Goal: Task Accomplishment & Management: Complete application form

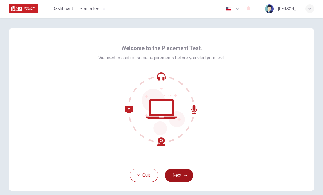
drag, startPoint x: 0, startPoint y: 0, endPoint x: 175, endPoint y: 181, distance: 251.9
click at [175, 181] on button "Next" at bounding box center [179, 175] width 28 height 13
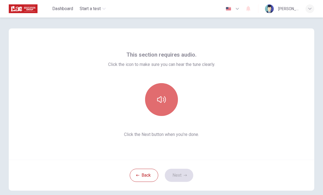
click at [165, 104] on icon "button" at bounding box center [161, 99] width 9 height 9
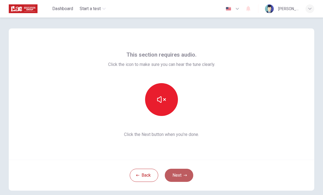
drag, startPoint x: 165, startPoint y: 104, endPoint x: 175, endPoint y: 178, distance: 75.1
click at [175, 178] on button "Next" at bounding box center [179, 175] width 28 height 13
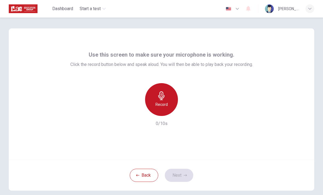
drag, startPoint x: 175, startPoint y: 178, endPoint x: 167, endPoint y: 101, distance: 77.0
click at [167, 101] on h6 "Record" at bounding box center [161, 104] width 12 height 7
click at [167, 101] on div "Record" at bounding box center [161, 99] width 33 height 33
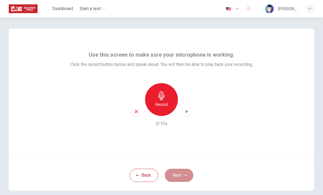
drag, startPoint x: 167, startPoint y: 101, endPoint x: 180, endPoint y: 179, distance: 78.8
click at [180, 179] on button "Next" at bounding box center [179, 175] width 28 height 13
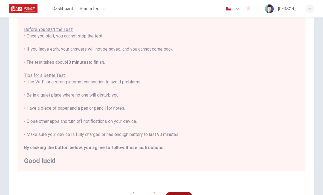
scroll to position [48, 0]
click at [11, 178] on div "Disclaimer: You are about to start a Placement Test . Before You Start the Test…" at bounding box center [161, 81] width 305 height 201
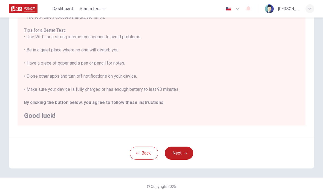
scroll to position [92, 0]
drag, startPoint x: 11, startPoint y: 178, endPoint x: 177, endPoint y: 153, distance: 168.4
click at [177, 153] on button "Next" at bounding box center [179, 153] width 28 height 13
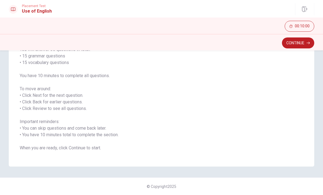
scroll to position [50, 0]
drag, startPoint x: 177, startPoint y: 153, endPoint x: 299, endPoint y: 42, distance: 164.6
click at [299, 42] on button "Continue" at bounding box center [298, 42] width 32 height 11
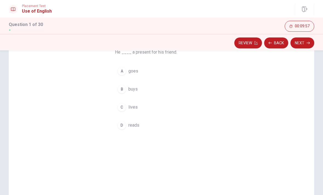
drag, startPoint x: 299, startPoint y: 42, endPoint x: 122, endPoint y: 90, distance: 182.9
click at [122, 90] on div "B" at bounding box center [121, 89] width 9 height 9
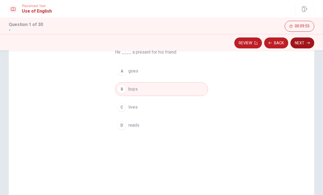
drag, startPoint x: 122, startPoint y: 90, endPoint x: 300, endPoint y: 42, distance: 184.4
click at [300, 42] on button "Next" at bounding box center [302, 42] width 24 height 11
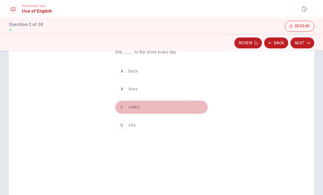
drag, startPoint x: 300, startPoint y: 42, endPoint x: 122, endPoint y: 108, distance: 190.1
click at [121, 108] on div "C" at bounding box center [121, 107] width 9 height 9
click at [122, 108] on div "C" at bounding box center [121, 107] width 9 height 9
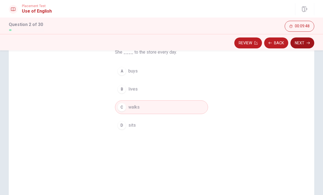
drag, startPoint x: 122, startPoint y: 108, endPoint x: 304, endPoint y: 43, distance: 193.5
click at [304, 43] on button "Next" at bounding box center [302, 42] width 24 height 11
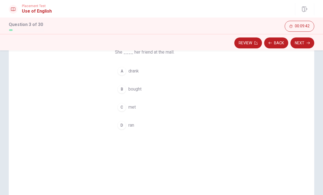
drag, startPoint x: 304, startPoint y: 43, endPoint x: 122, endPoint y: 108, distance: 193.4
click at [122, 108] on div "C" at bounding box center [121, 107] width 9 height 9
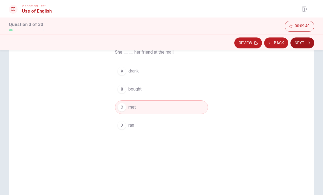
drag, startPoint x: 122, startPoint y: 108, endPoint x: 301, endPoint y: 45, distance: 189.2
click at [301, 45] on button "Next" at bounding box center [302, 42] width 24 height 11
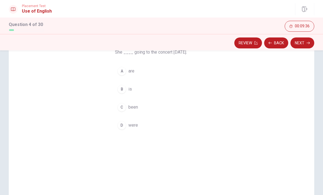
click at [123, 91] on div "B" at bounding box center [121, 89] width 9 height 9
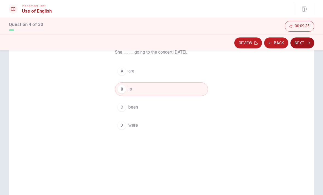
drag, startPoint x: 123, startPoint y: 91, endPoint x: 306, endPoint y: 45, distance: 188.6
click at [306, 45] on button "Next" at bounding box center [302, 42] width 24 height 11
click at [306, 45] on div "Review Back Next" at bounding box center [161, 43] width 305 height 10
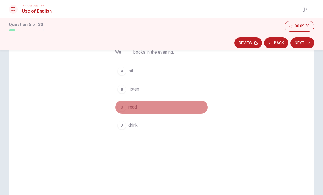
drag, startPoint x: 306, startPoint y: 45, endPoint x: 124, endPoint y: 106, distance: 192.3
click at [124, 105] on div "C" at bounding box center [121, 107] width 9 height 9
click at [124, 106] on div "C" at bounding box center [121, 107] width 9 height 9
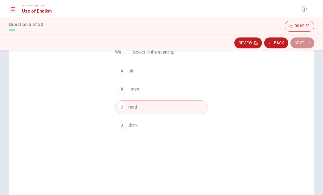
drag, startPoint x: 124, startPoint y: 106, endPoint x: 301, endPoint y: 41, distance: 188.8
click at [301, 41] on button "Next" at bounding box center [302, 42] width 24 height 11
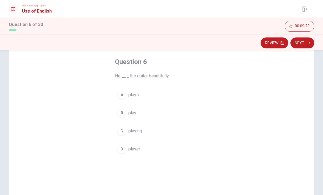
scroll to position [25, 0]
drag, startPoint x: 301, startPoint y: 41, endPoint x: 121, endPoint y: 99, distance: 189.4
click at [121, 99] on div "A" at bounding box center [121, 96] width 9 height 9
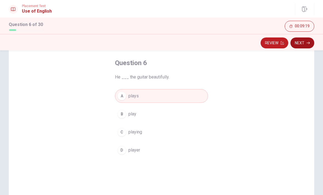
drag, startPoint x: 121, startPoint y: 99, endPoint x: 306, endPoint y: 42, distance: 193.8
click at [306, 42] on button "Next" at bounding box center [302, 42] width 24 height 11
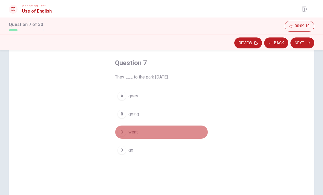
drag, startPoint x: 306, startPoint y: 42, endPoint x: 122, endPoint y: 134, distance: 205.4
click at [122, 134] on div "C" at bounding box center [121, 132] width 9 height 9
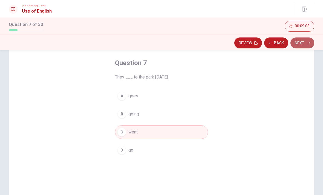
drag, startPoint x: 122, startPoint y: 134, endPoint x: 298, endPoint y: 45, distance: 197.1
click at [298, 45] on button "Next" at bounding box center [302, 42] width 24 height 11
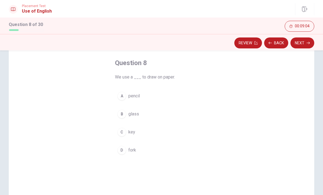
drag, startPoint x: 298, startPoint y: 45, endPoint x: 125, endPoint y: 98, distance: 181.1
click at [125, 98] on div "A" at bounding box center [121, 96] width 9 height 9
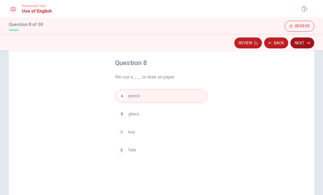
drag, startPoint x: 125, startPoint y: 98, endPoint x: 302, endPoint y: 46, distance: 184.7
click at [302, 46] on button "Next" at bounding box center [302, 42] width 24 height 11
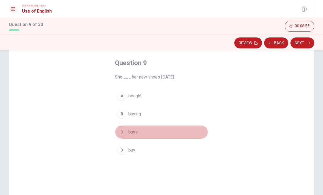
drag, startPoint x: 302, startPoint y: 46, endPoint x: 121, endPoint y: 133, distance: 200.6
click at [121, 133] on div "C" at bounding box center [121, 132] width 9 height 9
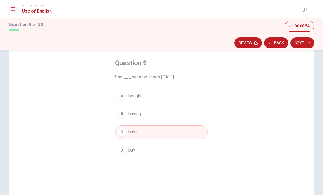
drag, startPoint x: 121, startPoint y: 133, endPoint x: 123, endPoint y: 98, distance: 34.2
click at [123, 98] on div "A" at bounding box center [121, 96] width 9 height 9
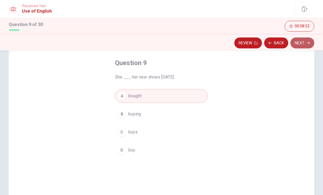
drag, startPoint x: 123, startPoint y: 98, endPoint x: 306, endPoint y: 43, distance: 190.6
click at [306, 43] on button "Next" at bounding box center [302, 42] width 24 height 11
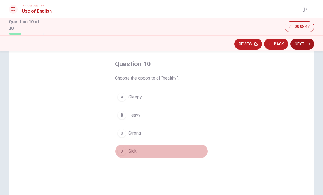
click at [122, 152] on div "D" at bounding box center [121, 151] width 9 height 9
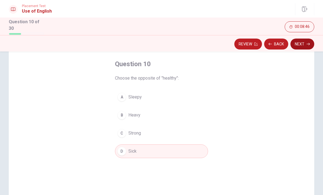
drag, startPoint x: 122, startPoint y: 152, endPoint x: 305, endPoint y: 42, distance: 213.5
click at [305, 42] on button "Next" at bounding box center [302, 44] width 24 height 11
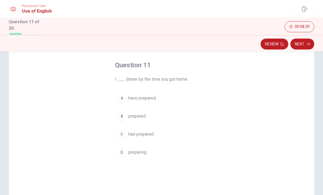
scroll to position [24, 0]
drag, startPoint x: 305, startPoint y: 42, endPoint x: 122, endPoint y: 99, distance: 191.5
click at [122, 99] on div "A" at bounding box center [121, 98] width 9 height 9
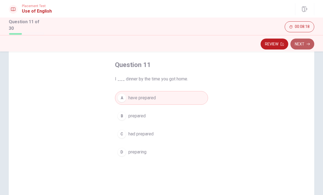
drag, startPoint x: 122, startPoint y: 99, endPoint x: 303, endPoint y: 45, distance: 188.4
click at [303, 45] on button "Next" at bounding box center [302, 44] width 24 height 11
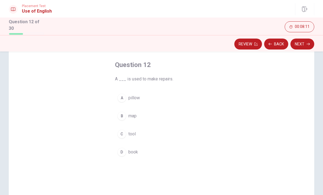
drag, startPoint x: 303, startPoint y: 45, endPoint x: 120, endPoint y: 116, distance: 196.0
click at [120, 116] on div "B" at bounding box center [121, 116] width 9 height 9
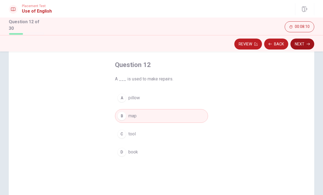
drag, startPoint x: 120, startPoint y: 116, endPoint x: 304, endPoint y: 44, distance: 197.6
click at [304, 44] on button "Next" at bounding box center [302, 44] width 24 height 11
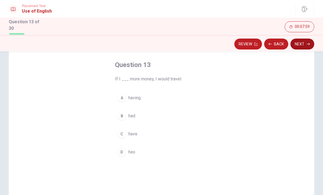
click at [122, 134] on div "C" at bounding box center [121, 134] width 9 height 9
click at [122, 135] on div "C" at bounding box center [121, 134] width 9 height 9
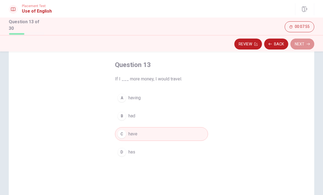
click at [298, 45] on button "Next" at bounding box center [302, 44] width 24 height 11
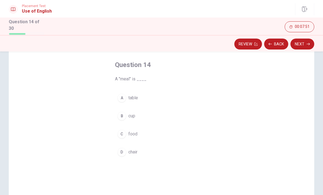
click at [123, 134] on div "C" at bounding box center [121, 134] width 9 height 9
click at [124, 134] on div "C" at bounding box center [121, 134] width 9 height 9
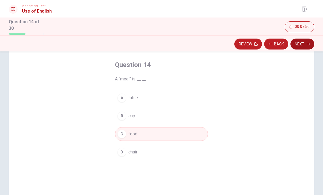
drag, startPoint x: 124, startPoint y: 134, endPoint x: 304, endPoint y: 44, distance: 201.8
click at [304, 44] on button "Next" at bounding box center [302, 44] width 24 height 11
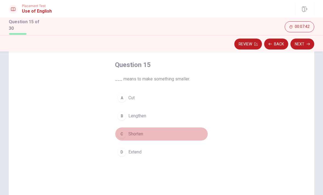
drag, startPoint x: 304, startPoint y: 44, endPoint x: 121, endPoint y: 135, distance: 204.7
click at [121, 135] on div "C" at bounding box center [121, 134] width 9 height 9
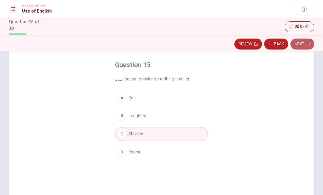
drag, startPoint x: 121, startPoint y: 135, endPoint x: 301, endPoint y: 43, distance: 201.7
click at [301, 43] on button "Next" at bounding box center [302, 44] width 24 height 11
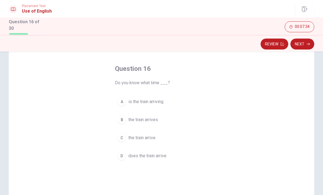
scroll to position [21, 0]
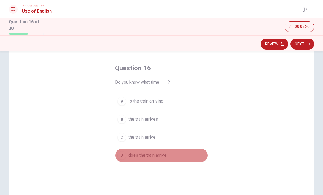
drag, startPoint x: 301, startPoint y: 43, endPoint x: 121, endPoint y: 156, distance: 212.0
click at [121, 156] on div "D" at bounding box center [121, 155] width 9 height 9
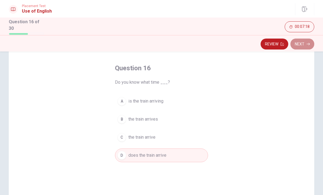
drag, startPoint x: 121, startPoint y: 156, endPoint x: 298, endPoint y: 45, distance: 209.1
click at [298, 45] on button "Next" at bounding box center [302, 44] width 24 height 11
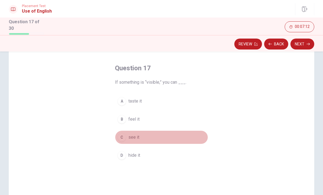
drag, startPoint x: 298, startPoint y: 45, endPoint x: 121, endPoint y: 139, distance: 200.2
click at [121, 139] on div "C" at bounding box center [121, 137] width 9 height 9
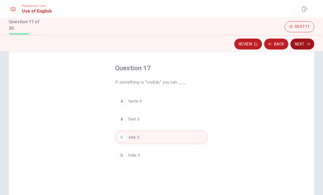
drag, startPoint x: 121, startPoint y: 139, endPoint x: 306, endPoint y: 43, distance: 208.0
click at [306, 43] on button "Next" at bounding box center [302, 44] width 24 height 11
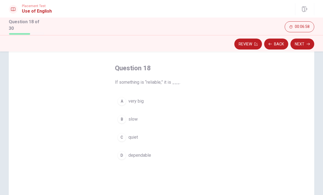
drag, startPoint x: 306, startPoint y: 43, endPoint x: 122, endPoint y: 155, distance: 215.6
click at [122, 155] on div "D" at bounding box center [121, 155] width 9 height 9
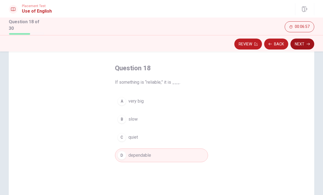
drag, startPoint x: 122, startPoint y: 155, endPoint x: 307, endPoint y: 43, distance: 216.0
click at [307, 43] on icon "button" at bounding box center [307, 44] width 3 height 2
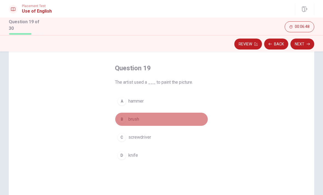
drag, startPoint x: 307, startPoint y: 43, endPoint x: 123, endPoint y: 120, distance: 199.3
click at [123, 120] on div "B" at bounding box center [121, 119] width 9 height 9
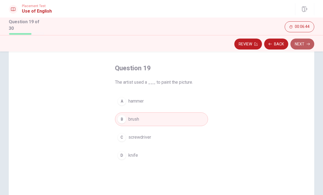
drag, startPoint x: 123, startPoint y: 120, endPoint x: 301, endPoint y: 43, distance: 193.7
click at [301, 43] on button "Next" at bounding box center [302, 44] width 24 height 11
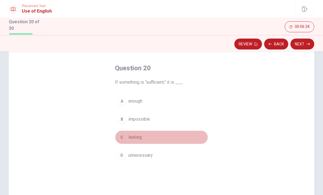
drag, startPoint x: 301, startPoint y: 43, endPoint x: 122, endPoint y: 137, distance: 201.5
click at [122, 137] on div "C" at bounding box center [121, 137] width 9 height 9
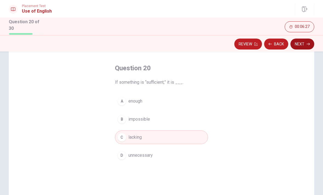
drag, startPoint x: 122, startPoint y: 137, endPoint x: 303, endPoint y: 43, distance: 203.9
click at [303, 43] on button "Next" at bounding box center [302, 44] width 24 height 11
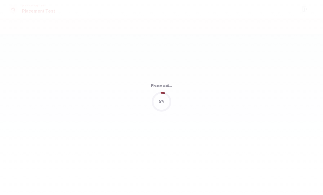
scroll to position [0, 0]
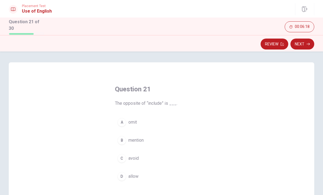
drag, startPoint x: 303, startPoint y: 43, endPoint x: 123, endPoint y: 121, distance: 196.8
click at [122, 121] on div "A" at bounding box center [121, 122] width 9 height 9
click at [123, 121] on div "A" at bounding box center [121, 122] width 9 height 9
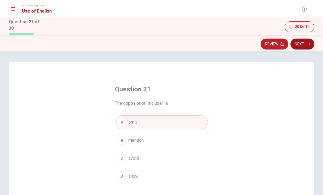
drag, startPoint x: 123, startPoint y: 121, endPoint x: 305, endPoint y: 43, distance: 198.4
click at [305, 43] on button "Next" at bounding box center [302, 44] width 24 height 11
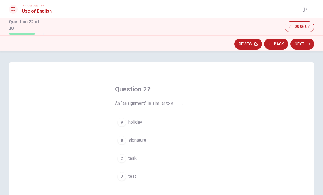
drag, startPoint x: 305, startPoint y: 43, endPoint x: 123, endPoint y: 141, distance: 207.1
click at [123, 141] on div "B" at bounding box center [121, 140] width 9 height 9
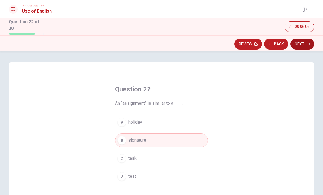
drag, startPoint x: 123, startPoint y: 141, endPoint x: 300, endPoint y: 45, distance: 202.0
click at [300, 45] on button "Next" at bounding box center [302, 44] width 24 height 11
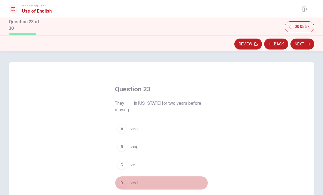
drag, startPoint x: 300, startPoint y: 45, endPoint x: 122, endPoint y: 181, distance: 223.7
click at [122, 180] on div "D" at bounding box center [121, 183] width 9 height 9
click at [122, 181] on div "D" at bounding box center [121, 183] width 9 height 9
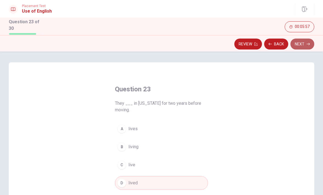
drag, startPoint x: 122, startPoint y: 181, endPoint x: 306, endPoint y: 46, distance: 227.2
click at [306, 46] on button "Next" at bounding box center [302, 44] width 24 height 11
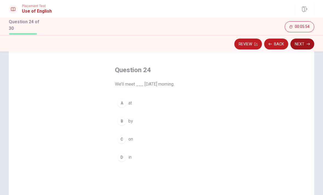
scroll to position [20, 0]
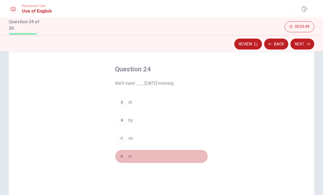
drag, startPoint x: 306, startPoint y: 46, endPoint x: 121, endPoint y: 158, distance: 215.6
click at [121, 158] on div "D" at bounding box center [121, 156] width 9 height 9
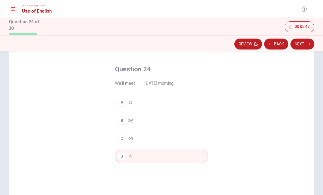
drag, startPoint x: 121, startPoint y: 158, endPoint x: 123, endPoint y: 100, distance: 57.5
click at [123, 100] on div "A" at bounding box center [121, 102] width 9 height 9
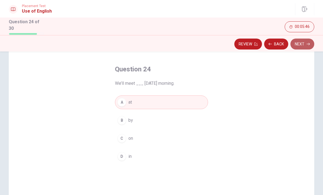
drag, startPoint x: 123, startPoint y: 100, endPoint x: 303, endPoint y: 46, distance: 187.4
click at [303, 46] on button "Next" at bounding box center [302, 44] width 24 height 11
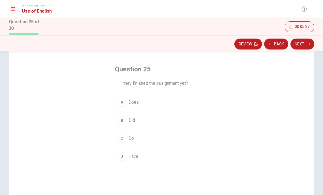
drag, startPoint x: 303, startPoint y: 46, endPoint x: 121, endPoint y: 139, distance: 203.9
click at [121, 139] on div "C" at bounding box center [121, 138] width 9 height 9
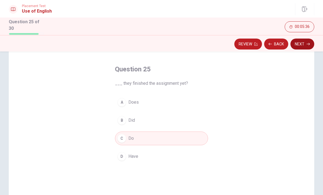
drag, startPoint x: 121, startPoint y: 139, endPoint x: 304, endPoint y: 45, distance: 206.0
click at [304, 45] on button "Next" at bounding box center [302, 44] width 24 height 11
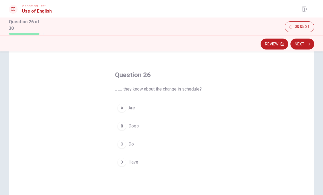
scroll to position [14, 0]
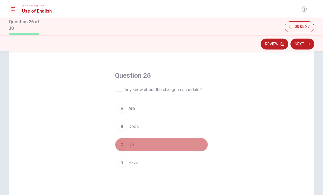
drag, startPoint x: 304, startPoint y: 45, endPoint x: 122, endPoint y: 144, distance: 208.0
click at [122, 144] on div "C" at bounding box center [121, 144] width 9 height 9
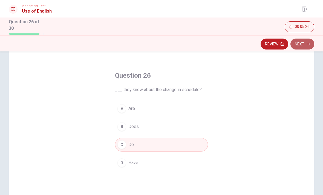
drag, startPoint x: 122, startPoint y: 144, endPoint x: 308, endPoint y: 42, distance: 212.1
click at [308, 42] on icon "button" at bounding box center [307, 43] width 3 height 3
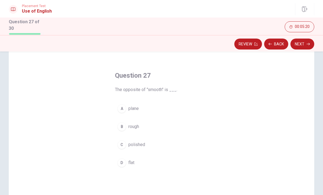
drag, startPoint x: 308, startPoint y: 42, endPoint x: 121, endPoint y: 129, distance: 205.5
click at [121, 128] on div "B" at bounding box center [121, 126] width 9 height 9
click at [121, 129] on div "B" at bounding box center [121, 126] width 9 height 9
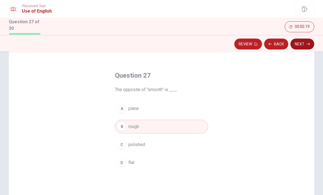
drag, startPoint x: 121, startPoint y: 129, endPoint x: 298, endPoint y: 44, distance: 195.9
click at [298, 44] on button "Next" at bounding box center [302, 44] width 24 height 11
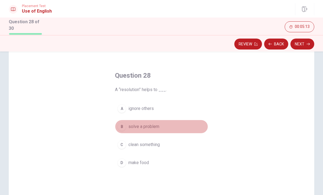
drag, startPoint x: 298, startPoint y: 44, endPoint x: 120, endPoint y: 127, distance: 196.7
click at [120, 127] on div "B" at bounding box center [121, 126] width 9 height 9
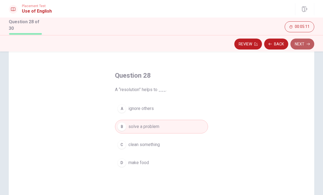
drag, startPoint x: 120, startPoint y: 127, endPoint x: 298, endPoint y: 44, distance: 196.5
click at [298, 44] on button "Next" at bounding box center [302, 44] width 24 height 11
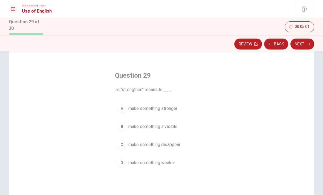
drag, startPoint x: 298, startPoint y: 44, endPoint x: 124, endPoint y: 111, distance: 186.4
click at [124, 111] on div "A" at bounding box center [121, 108] width 9 height 9
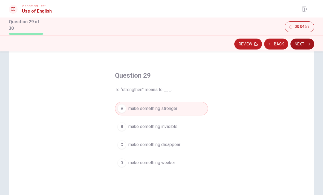
drag, startPoint x: 124, startPoint y: 111, endPoint x: 305, endPoint y: 43, distance: 193.4
click at [305, 43] on button "Next" at bounding box center [302, 44] width 24 height 11
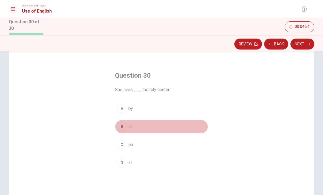
drag, startPoint x: 305, startPoint y: 43, endPoint x: 122, endPoint y: 127, distance: 201.3
click at [122, 127] on div "B" at bounding box center [121, 126] width 9 height 9
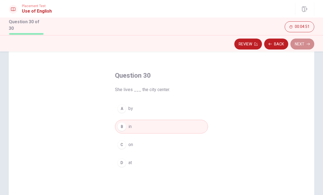
drag, startPoint x: 122, startPoint y: 127, endPoint x: 303, endPoint y: 46, distance: 198.0
click at [303, 46] on button "Next" at bounding box center [302, 44] width 24 height 11
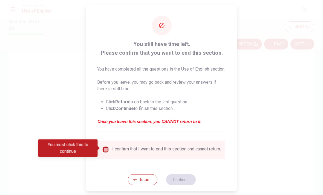
click at [106, 150] on input "You must click this to continue" at bounding box center [105, 149] width 7 height 7
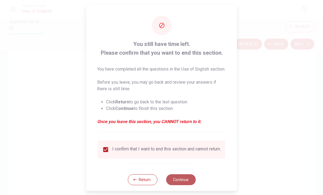
drag, startPoint x: 106, startPoint y: 150, endPoint x: 174, endPoint y: 184, distance: 76.3
click at [174, 184] on button "Continue" at bounding box center [181, 179] width 30 height 11
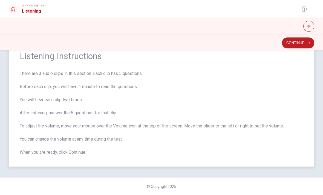
scroll to position [22, 0]
click at [303, 45] on button "Continue" at bounding box center [298, 42] width 32 height 11
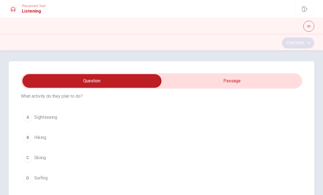
scroll to position [0, 0]
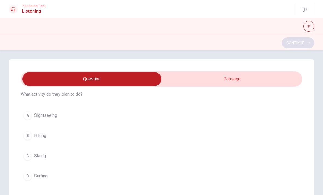
type input "9"
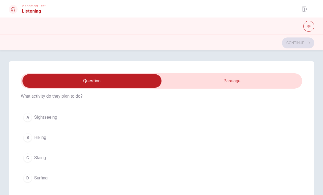
click at [292, 83] on input "checkbox" at bounding box center [92, 81] width 422 height 14
checkbox input "true"
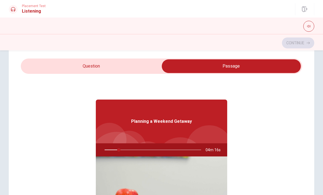
scroll to position [15, 0]
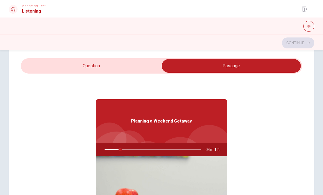
type input "16"
click at [57, 64] on input "checkbox" at bounding box center [231, 66] width 422 height 14
checkbox input "false"
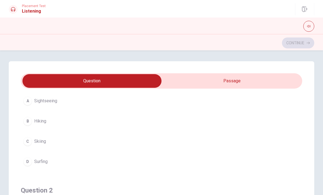
scroll to position [37, 0]
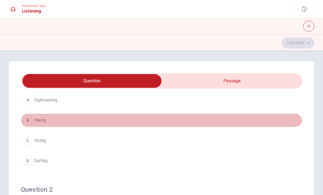
click at [31, 122] on div "B" at bounding box center [27, 120] width 9 height 9
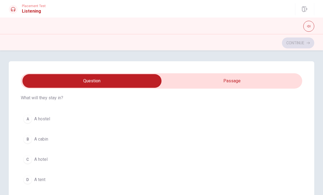
scroll to position [271, 0]
click at [23, 135] on button "B A cabin" at bounding box center [161, 136] width 281 height 14
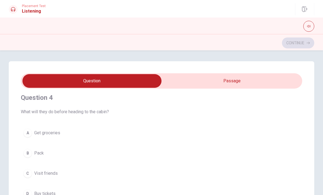
scroll to position [382, 0]
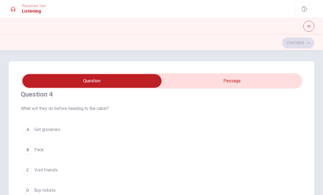
click at [25, 132] on div "A" at bounding box center [27, 129] width 9 height 9
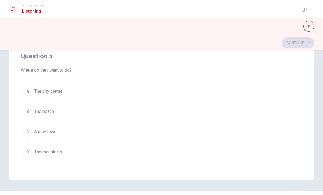
scroll to position [102, 0]
click at [27, 154] on div "D" at bounding box center [27, 151] width 9 height 9
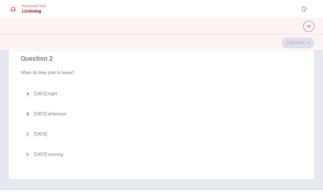
scroll to position [65, 0]
click at [30, 157] on div "D" at bounding box center [27, 155] width 9 height 9
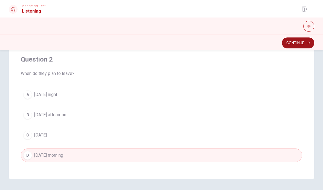
click at [306, 41] on button "Continue" at bounding box center [298, 42] width 32 height 11
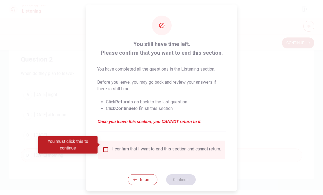
click at [167, 146] on div "I confirm that I want to end this section and cannot return." at bounding box center [166, 149] width 109 height 7
click at [105, 146] on input "You must click this to continue" at bounding box center [105, 149] width 7 height 7
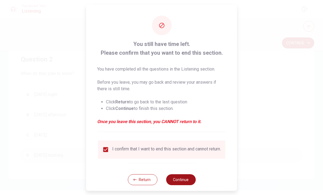
click at [179, 176] on button "Continue" at bounding box center [181, 179] width 30 height 11
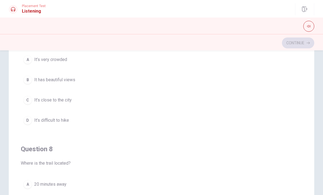
scroll to position [145, 0]
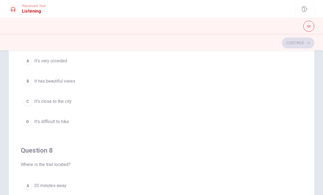
click at [30, 80] on div "B" at bounding box center [27, 81] width 9 height 9
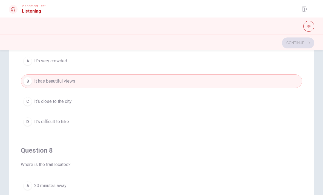
click at [27, 62] on div "A" at bounding box center [27, 61] width 9 height 9
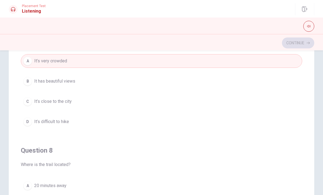
click at [36, 85] on button "B It has beautiful views" at bounding box center [161, 81] width 281 height 14
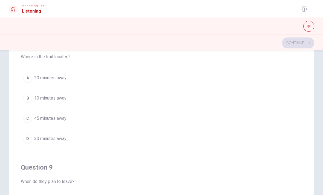
scroll to position [255, 0]
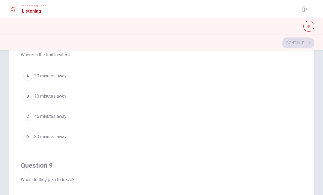
click at [35, 117] on span "45 minutes away" at bounding box center [50, 116] width 32 height 7
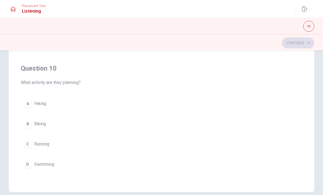
scroll to position [94, 0]
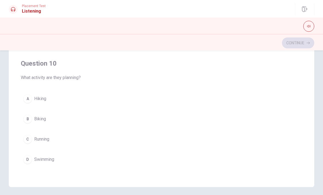
click at [29, 98] on div "A" at bounding box center [27, 98] width 9 height 9
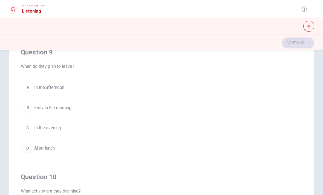
scroll to position [367, 0]
click at [31, 108] on div "B" at bounding box center [27, 107] width 9 height 9
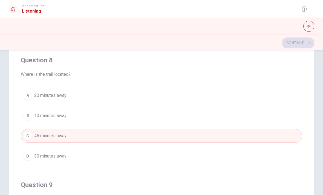
scroll to position [234, 0]
click at [38, 159] on span "30 minutes away" at bounding box center [50, 156] width 32 height 7
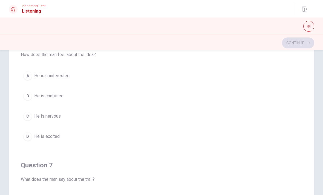
scroll to position [4, 0]
click at [34, 135] on span "He is excited" at bounding box center [46, 137] width 25 height 7
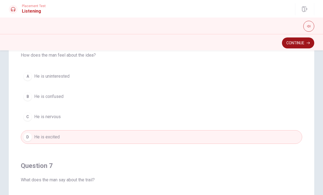
click at [299, 47] on button "Continue" at bounding box center [298, 42] width 32 height 11
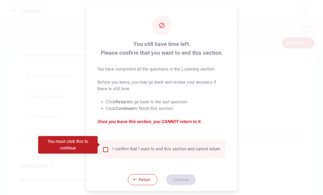
click at [109, 146] on div "I confirm that I want to end this section and cannot return." at bounding box center [161, 149] width 118 height 7
click at [108, 146] on input "You must click this to continue" at bounding box center [105, 149] width 7 height 7
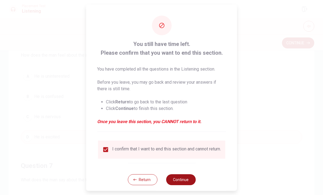
click at [181, 176] on button "Continue" at bounding box center [181, 179] width 30 height 11
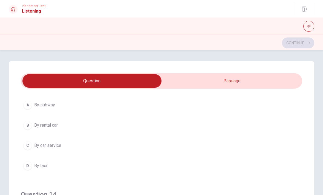
scroll to position [0, 0]
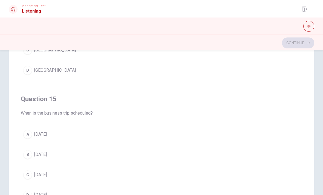
click at [26, 154] on div "B" at bounding box center [27, 154] width 9 height 9
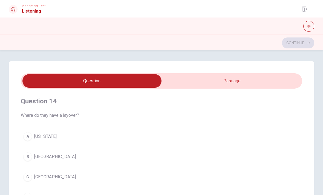
click at [34, 160] on button "B [GEOGRAPHIC_DATA]" at bounding box center [161, 157] width 281 height 14
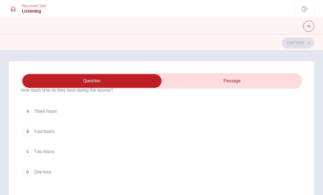
click at [30, 148] on div "C" at bounding box center [27, 151] width 9 height 9
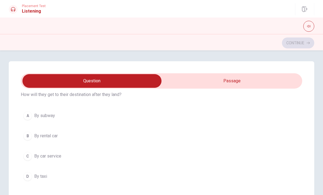
click at [33, 138] on button "B By rental car" at bounding box center [161, 136] width 281 height 14
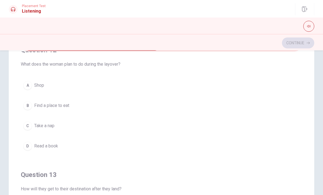
scroll to position [139, 0]
click at [30, 108] on div "B" at bounding box center [27, 105] width 9 height 9
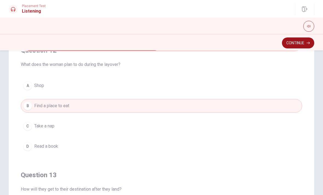
click at [303, 44] on button "Continue" at bounding box center [298, 42] width 32 height 11
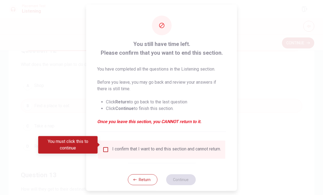
click at [103, 148] on input "You must click this to continue" at bounding box center [105, 149] width 7 height 7
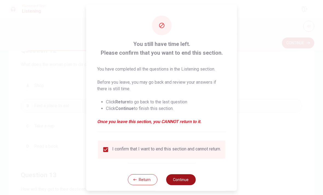
click at [178, 178] on button "Continue" at bounding box center [181, 179] width 30 height 11
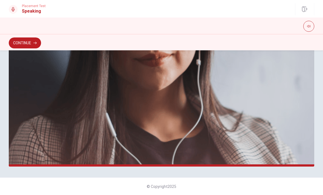
scroll to position [133, 0]
click at [26, 39] on button "Continue" at bounding box center [25, 42] width 32 height 11
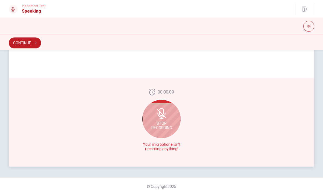
click at [164, 119] on icon at bounding box center [161, 113] width 11 height 11
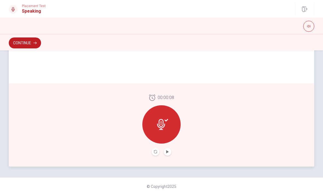
click at [161, 151] on div at bounding box center [162, 152] width 20 height 8
click at [163, 148] on div at bounding box center [162, 152] width 20 height 8
click at [152, 152] on button "Record Again" at bounding box center [156, 152] width 8 height 8
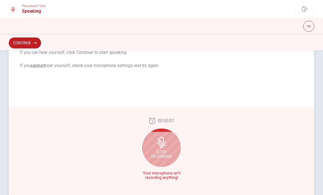
scroll to position [105, 0]
click at [153, 153] on span "Stop Recording" at bounding box center [161, 153] width 21 height 9
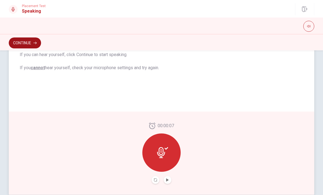
click at [24, 47] on button "Continue" at bounding box center [25, 42] width 32 height 11
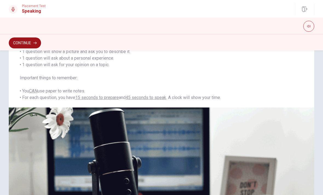
scroll to position [60, 0]
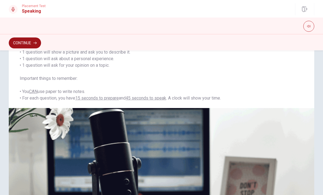
click at [21, 45] on button "Continue" at bounding box center [25, 42] width 32 height 11
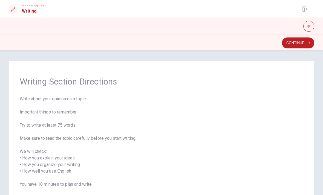
scroll to position [1, 0]
drag, startPoint x: 21, startPoint y: 45, endPoint x: 291, endPoint y: 40, distance: 270.3
click at [291, 40] on button "Continue" at bounding box center [298, 42] width 32 height 11
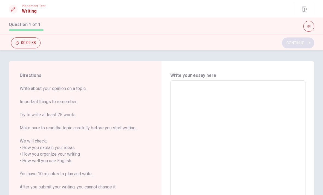
scroll to position [0, 0]
drag, startPoint x: 291, startPoint y: 40, endPoint x: 193, endPoint y: 91, distance: 110.5
click at [193, 91] on textarea at bounding box center [237, 157] width 127 height 145
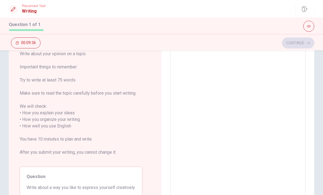
scroll to position [50, 0]
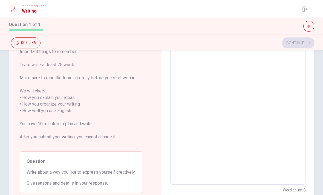
type textarea "I"
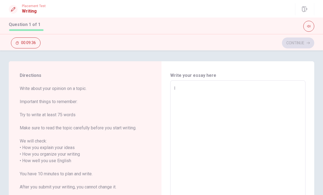
type textarea "x"
type textarea "I"
type textarea "x"
type textarea "I l"
type textarea "x"
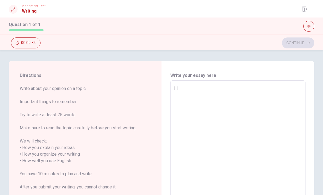
type textarea "I lo"
type textarea "x"
type textarea "I lov"
type textarea "x"
type textarea "I love"
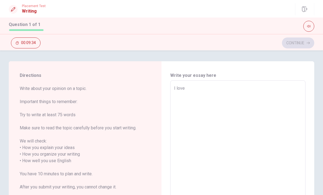
type textarea "x"
type textarea "I love"
type textarea "x"
type textarea "I love t"
type textarea "x"
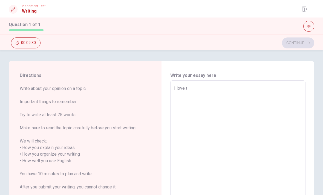
type textarea "I love to"
type textarea "x"
type textarea "I love to"
type textarea "x"
type textarea "I love to t"
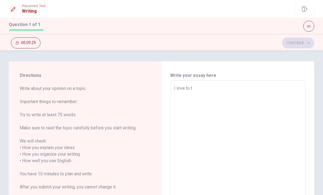
type textarea "x"
type textarea "I love to ta"
type textarea "x"
type textarea "I love to tak"
type textarea "x"
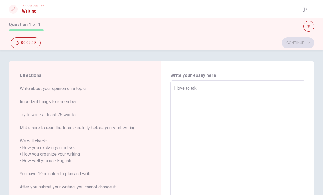
type textarea "I love to take"
type textarea "x"
type textarea "I love to take"
type textarea "x"
type textarea "I love to take p"
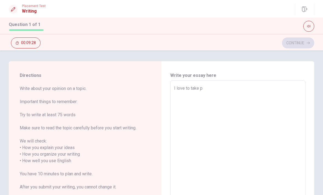
type textarea "x"
type textarea "I love to take pi"
type textarea "x"
type textarea "I love to take pic"
type textarea "x"
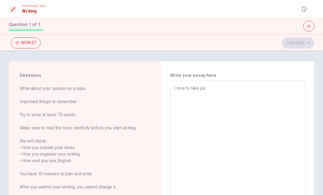
type textarea "I love to take pict"
type textarea "x"
type textarea "I love to take pictu"
type textarea "x"
type textarea "I love to take pictur"
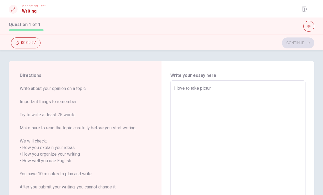
type textarea "x"
type textarea "I love to take picture"
type textarea "x"
type textarea "I love to take pictures"
type textarea "x"
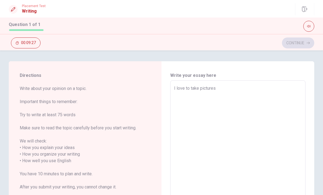
type textarea "I love to take pictures"
type textarea "x"
type textarea "I love to take pictures f"
type textarea "x"
type textarea "I love to take pictures fo"
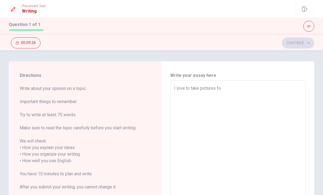
type textarea "x"
type textarea "I love to take pictures for"
type textarea "x"
type textarea "I love to take pictures for"
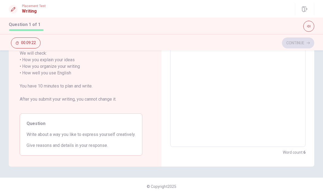
scroll to position [87, 0]
type textarea "x"
type textarea "I love to take pictures for e"
type textarea "x"
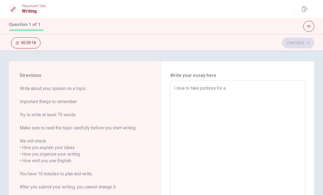
type textarea "I love to take pictures for ex"
type textarea "x"
type textarea "I love to take pictures for exp"
type textarea "x"
type textarea "I love to take pictures for expr"
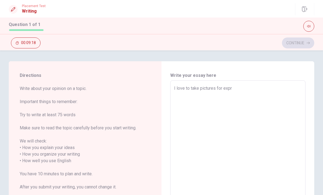
type textarea "x"
type textarea "I love to take pictures for expre"
type textarea "x"
type textarea "I love to take pictures for expres"
type textarea "x"
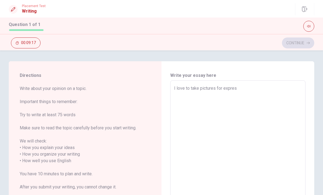
type textarea "I love to take pictures for express"
type textarea "x"
type textarea "I love to take pictures for express"
type textarea "x"
type textarea "I love to take pictures for express m"
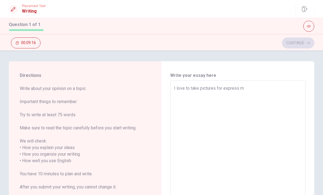
type textarea "x"
type textarea "I love to take pictures for express my"
type textarea "x"
type textarea "I love to take pictures for express mys"
type textarea "x"
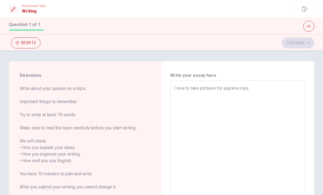
type textarea "I love to take pictures for express myse"
type textarea "x"
type textarea "I love to take pictures for express mysel"
type textarea "x"
type textarea "I love to take pictures for express myself"
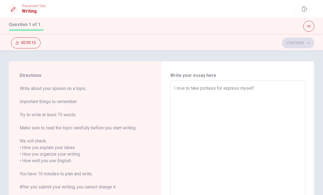
type textarea "x"
type textarea "I love to take pictures for express myself"
type textarea "x"
type textarea "I love to take pictures for express myself"
type textarea "x"
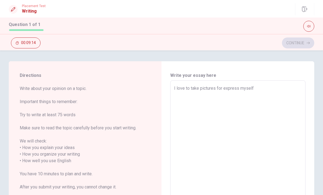
type textarea "I love to take pictures for express myself."
type textarea "x"
type textarea "I love to take pictures for express myself."
type textarea "x"
type textarea "I love to take pictures for express myself. T"
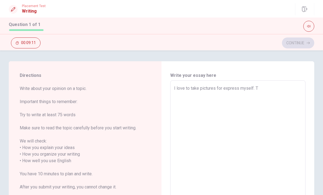
type textarea "x"
type textarea "I love to take pictures for express myself. Th"
type textarea "x"
type textarea "I love to take pictures for express myself. The"
type textarea "x"
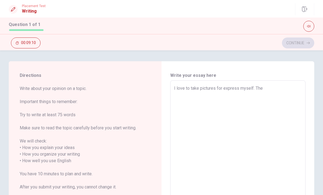
type textarea "I love to take pictures for express myself. The"
type textarea "x"
type textarea "I love to take pictures for express myself. The c"
type textarea "x"
type textarea "I love to take pictures for express myself. The co"
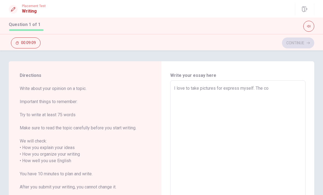
type textarea "x"
type textarea "I love to take pictures for express myself. The col"
type textarea "x"
type textarea "I love to take pictures for express myself. The colo"
type textarea "x"
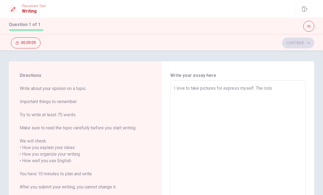
type textarea "I love to take pictures for express myself. The color"
type textarea "x"
type textarea "I love to take pictures for express myself. The colors"
type textarea "x"
type textarea "I love to take pictures for express myself. The colors"
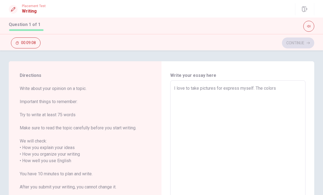
type textarea "x"
type textarea "I love to take pictures for express myself. The colors o"
type textarea "x"
type textarea "I love to take pictures for express myself. The colors of"
type textarea "x"
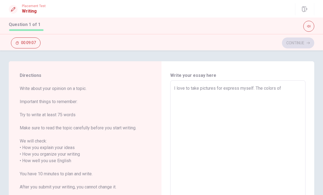
type textarea "I love to take pictures for express myself. The colors of"
type textarea "x"
type textarea "I love to take pictures for express myself. The colors of t"
type textarea "x"
type textarea "I love to take pictures for express myself. The colors of th"
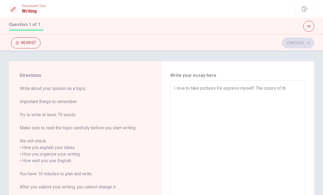
type textarea "x"
type textarea "I love to take pictures for express myself. The colors of the"
type textarea "x"
type textarea "I love to take pictures for express myself. The colors of the"
type textarea "x"
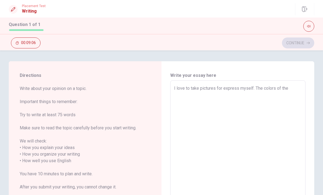
type textarea "I love to take pictures for express myself. The colors of the x"
type textarea "x"
type textarea "I love to take pictures for express myself. The colors of the"
type textarea "x"
type textarea "I love to take pictures for express myself. The colors of the w"
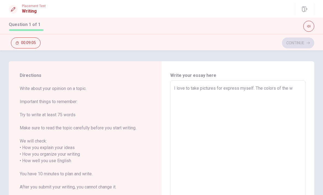
type textarea "x"
type textarea "I love to take pictures for express myself. The colors of the wo"
type textarea "x"
type textarea "I love to take pictures for express myself. The colors of the wor"
type textarea "x"
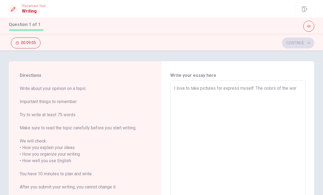
type textarea "I love to take pictures for express myself. The colors of the worl"
type textarea "x"
type textarea "I love to take pictures for express myself. The colors of the world"
type textarea "x"
type textarea "I love to take pictures for express myself. The colors of the worlds"
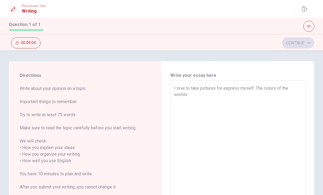
type textarea "x"
type textarea "I love to take pictures for express myself. The colors of the world"
type textarea "x"
type textarea "I love to take pictures for express myself. The colors of the world"
type textarea "x"
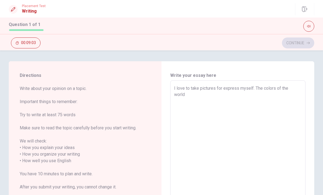
type textarea "I love to take pictures for express myself. The colors of the world i"
type textarea "x"
type textarea "I love to take pictures for express myself. The colors of the world is"
type textarea "x"
type textarea "I love to take pictures for express myself. The colors of the world is"
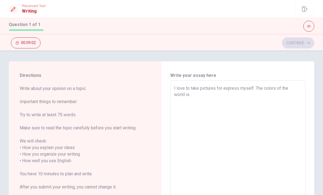
type textarea "x"
type textarea "I love to take pictures for express myself. The colors of the world is v"
type textarea "x"
type textarea "I love to take pictures for express myself. The colors of the world is ve"
type textarea "x"
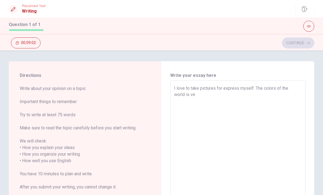
type textarea "I love to take pictures for express myself. The colors of the world is ver"
type textarea "x"
type textarea "I love to take pictures for express myself. The colors of the world is very"
type textarea "x"
type textarea "I love to take pictures for express myself. The colors of the world is very"
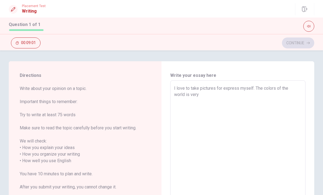
type textarea "x"
type textarea "I love to take pictures for express myself. The colors of the world is very b"
type textarea "x"
type textarea "I love to take pictures for express myself. The colors of the world is very be"
type textarea "x"
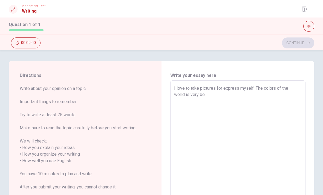
type textarea "I love to take pictures for express myself. The colors of the world is very bea"
type textarea "x"
type textarea "I love to take pictures for express myself. The colors of the world is very beau"
type textarea "x"
type textarea "I love to take pictures for express myself. The colors of the world is very bea…"
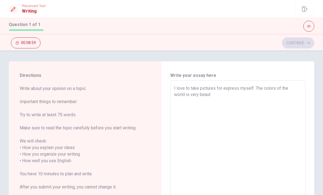
type textarea "x"
type textarea "I love to take pictures for express myself. The colors of the world is very bea…"
type textarea "x"
type textarea "I love to take pictures for express myself. The colors of the world is very bea…"
type textarea "x"
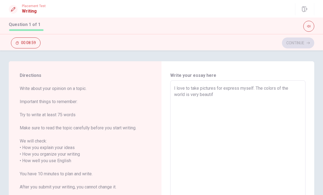
type textarea "I love to take pictures for express myself. The colors of the world is very bea…"
type textarea "x"
type textarea "I love to take pictures for express myself. The colors of the world is very bea…"
type textarea "x"
type textarea "I love to take pictures for express myself. The colors of the world is very bea…"
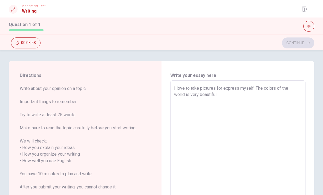
type textarea "x"
type textarea "I love to take pictures for express myself. The colors of the world is very bea…"
type textarea "x"
type textarea "I love to take pictures for express myself. The colors of the world is very bea…"
type textarea "x"
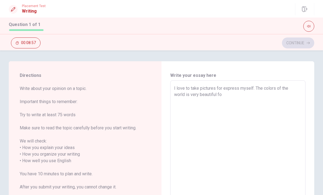
type textarea "I love to take pictures for express myself. The colors of the world is very bea…"
type textarea "x"
type textarea "I love to take pictures for express myself. The colors of the world is very bea…"
type textarea "x"
type textarea "I love to take pictures for express myself. The colors of the world is very bea…"
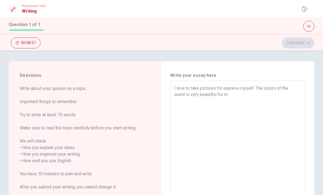
type textarea "x"
type textarea "I love to take pictures for express myself. The colors of the world is very bea…"
type textarea "x"
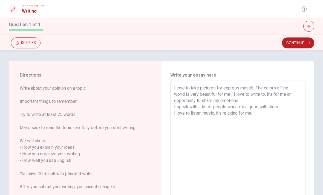
scroll to position [1, 0]
drag, startPoint x: 193, startPoint y: 91, endPoint x: 175, endPoint y: 126, distance: 39.3
click at [175, 126] on textarea "I love to take pictures for express myself. The colors of the world is very bea…" at bounding box center [237, 157] width 127 height 145
drag, startPoint x: 175, startPoint y: 126, endPoint x: 234, endPoint y: 121, distance: 59.9
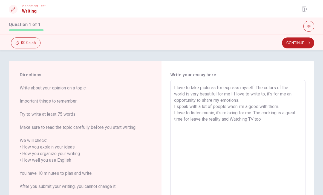
click at [234, 121] on textarea "I love to take pictures for express myself. The colors of the world is very bea…" at bounding box center [237, 157] width 127 height 145
click at [235, 121] on textarea "I love to take pictures for express myself. The colors of the world is very bea…" at bounding box center [237, 157] width 127 height 145
drag, startPoint x: 235, startPoint y: 121, endPoint x: 270, endPoint y: 121, distance: 35.0
click at [269, 121] on textarea "I love to take pictures for express myself. The colors of the world is very bea…" at bounding box center [237, 157] width 127 height 145
click at [270, 121] on textarea "I love to take pictures for express myself. The colors of the world is very bea…" at bounding box center [237, 157] width 127 height 145
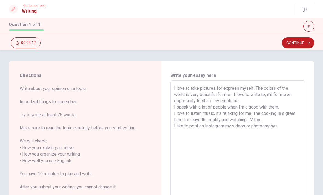
scroll to position [0, 0]
drag, startPoint x: 270, startPoint y: 121, endPoint x: 264, endPoint y: 96, distance: 25.0
click at [264, 96] on textarea "I love to take pictures for express myself. The colors of the world is very bea…" at bounding box center [237, 157] width 127 height 145
click at [265, 97] on textarea "I love to take pictures for express myself. The colors of the world is very bea…" at bounding box center [237, 157] width 127 height 145
drag, startPoint x: 265, startPoint y: 97, endPoint x: 200, endPoint y: 114, distance: 66.6
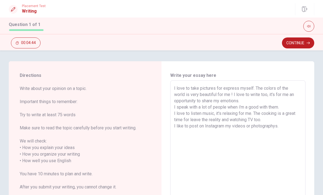
click at [200, 114] on textarea "I love to take pictures for express myself. The colors of the world is very bea…" at bounding box center [237, 157] width 127 height 145
drag, startPoint x: 200, startPoint y: 114, endPoint x: 199, endPoint y: 127, distance: 13.0
click at [199, 127] on textarea "I love to take pictures for express myself. The colors of the world is very bea…" at bounding box center [237, 157] width 127 height 145
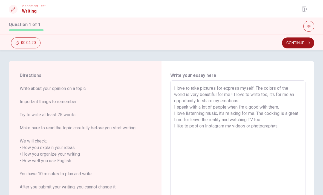
drag, startPoint x: 199, startPoint y: 127, endPoint x: 301, endPoint y: 43, distance: 131.8
click at [301, 43] on button "Continue" at bounding box center [298, 42] width 32 height 11
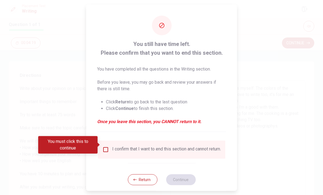
drag, startPoint x: 301, startPoint y: 43, endPoint x: 105, endPoint y: 144, distance: 220.3
click at [105, 146] on input "You must click this to continue" at bounding box center [105, 149] width 7 height 7
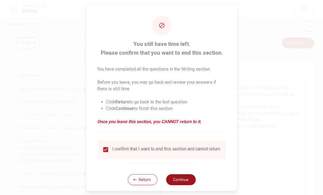
drag, startPoint x: 105, startPoint y: 144, endPoint x: 179, endPoint y: 182, distance: 83.8
click at [179, 182] on button "Continue" at bounding box center [181, 179] width 30 height 11
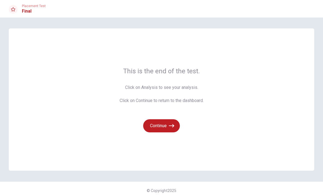
click at [160, 128] on button "Continue" at bounding box center [161, 125] width 37 height 13
